Goal: Task Accomplishment & Management: Use online tool/utility

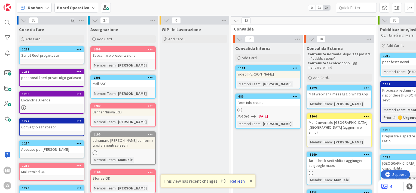
click at [238, 183] on button "Refresh" at bounding box center [237, 180] width 19 height 7
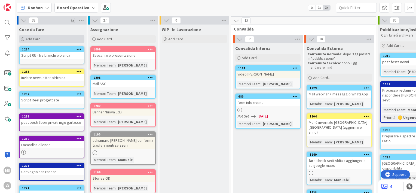
click at [56, 39] on div "Add Card..." at bounding box center [51, 39] width 65 height 8
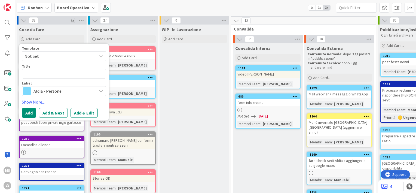
type textarea "x"
type textarea "C"
type textarea "x"
type textarea "Ch"
type textarea "x"
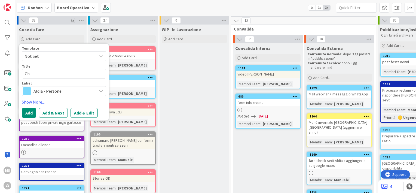
type textarea "Che"
type textarea "x"
type textarea "Chec"
type textarea "x"
type textarea "Check"
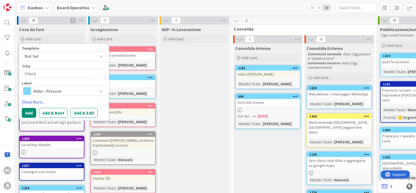
type textarea "x"
type textarea "Check"
type textarea "x"
type textarea "Check T"
type textarea "x"
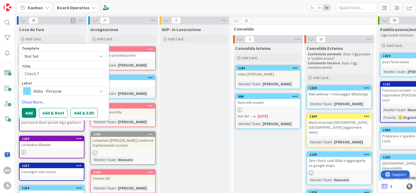
type textarea "Check Tr"
type textarea "x"
type textarea "Check Tre"
type textarea "x"
type textarea "Check Tren"
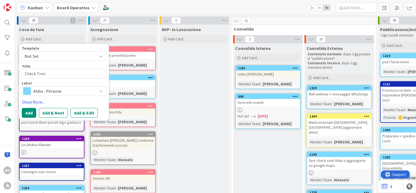
type textarea "x"
type textarea "Check Treni"
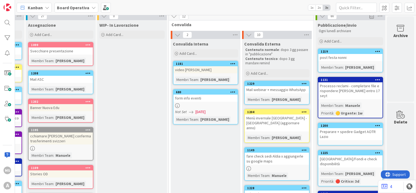
scroll to position [4, 0]
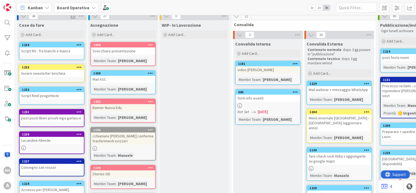
type textarea "x"
